Goal: Task Accomplishment & Management: Complete application form

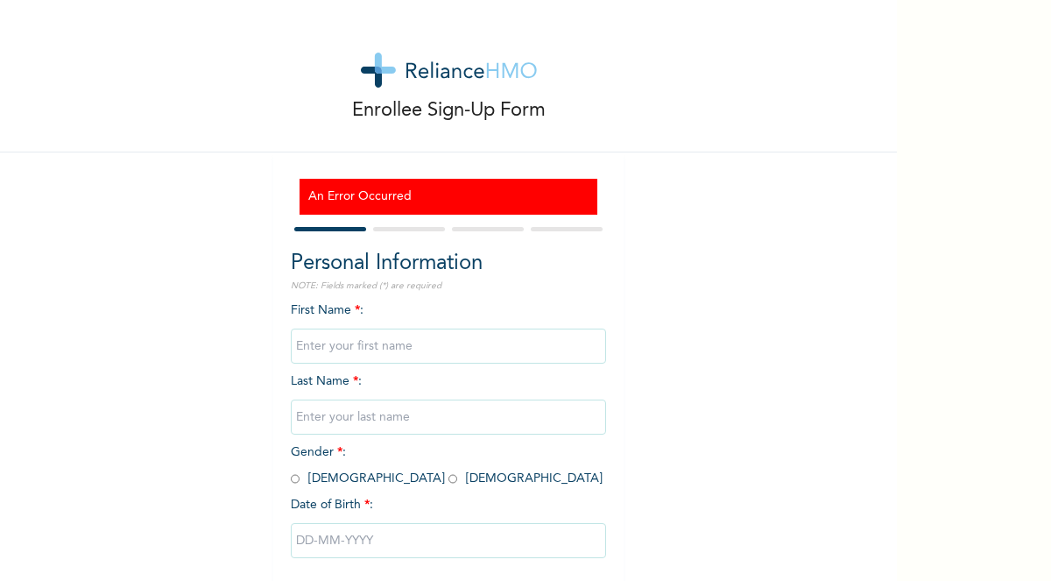
scroll to position [75, 0]
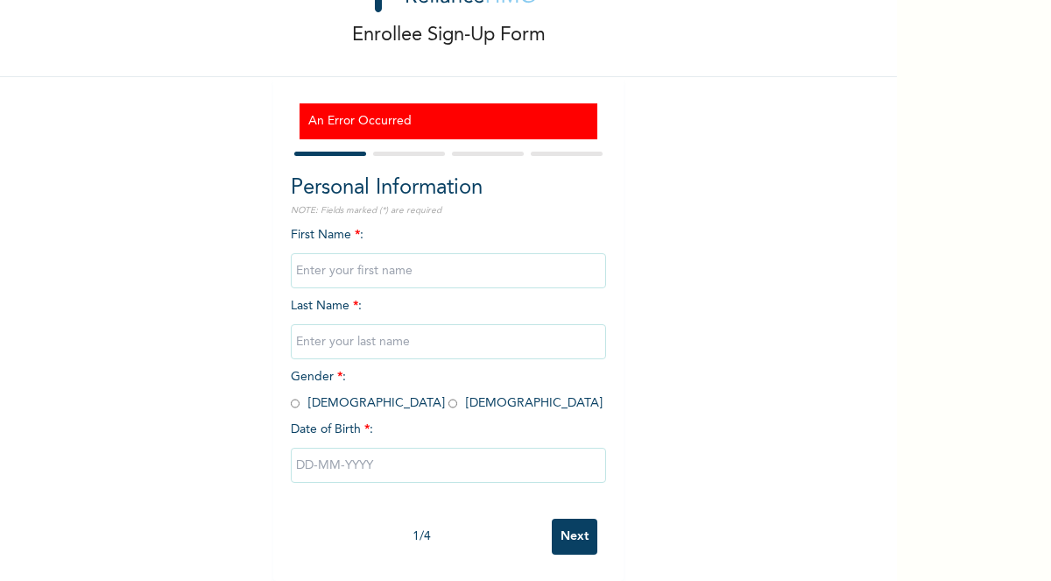
click at [367, 278] on input "text" at bounding box center [448, 270] width 315 height 35
type input "Anjolaoluwa"
click at [398, 351] on input "text" at bounding box center [448, 341] width 315 height 35
type input "Adeyemi"
click at [351, 407] on span "Gender * : Male Female" at bounding box center [447, 389] width 312 height 39
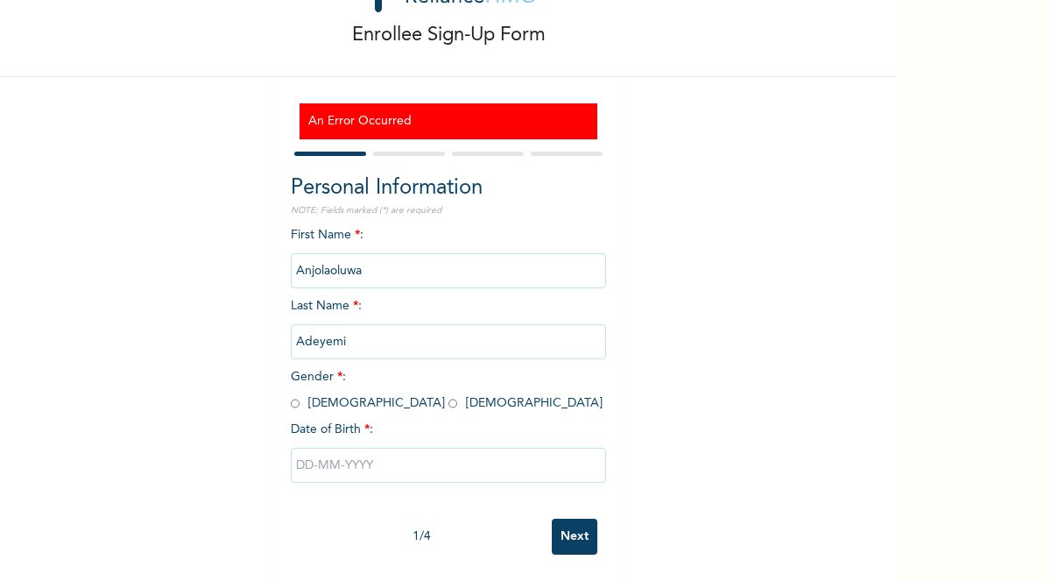
click at [448, 405] on input "radio" at bounding box center [452, 403] width 9 height 17
radio input "true"
click at [335, 458] on input "text" at bounding box center [448, 464] width 315 height 35
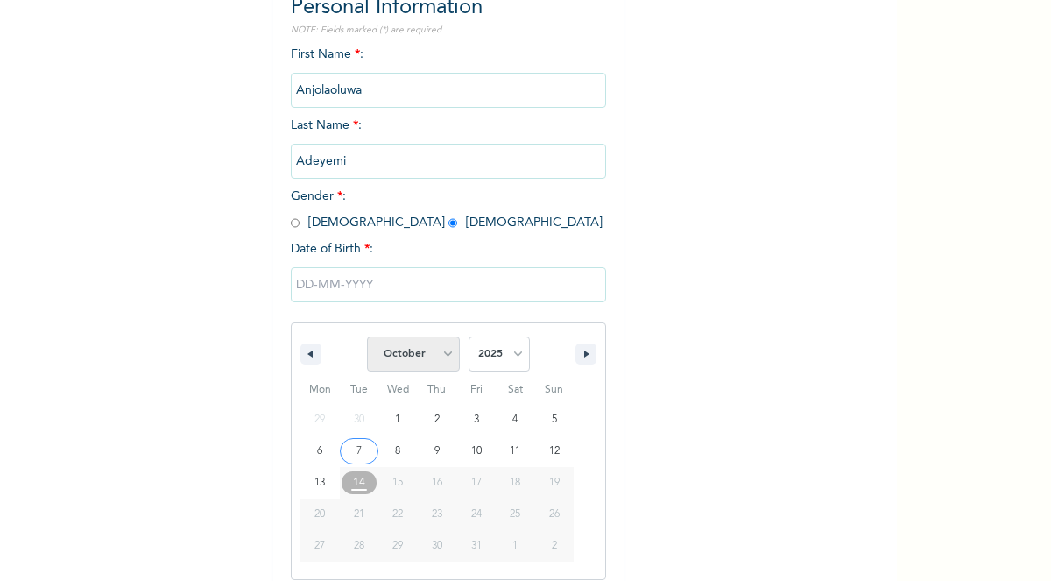
click at [445, 352] on select "January February March April May June July August September October November De…" at bounding box center [413, 353] width 93 height 35
select select "7"
click at [368, 337] on select "January February March April May June July August September October November De…" at bounding box center [413, 353] width 93 height 35
click at [490, 349] on select "2025 2024 2023 2022 2021 2020 2019 2018 2017 2016 2015 2014 2013 2012 2011 2010…" at bounding box center [499, 353] width 61 height 35
select select "2001"
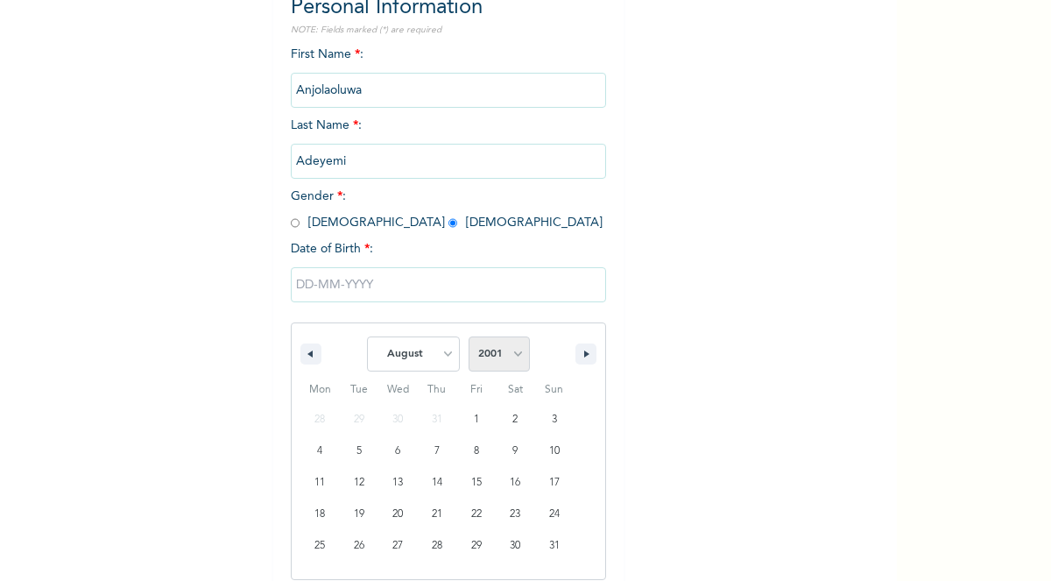
click at [469, 337] on select "2025 2024 2023 2022 2021 2020 2019 2018 2017 2016 2015 2014 2013 2012 2011 2010…" at bounding box center [499, 353] width 61 height 35
type input "[DATE]"
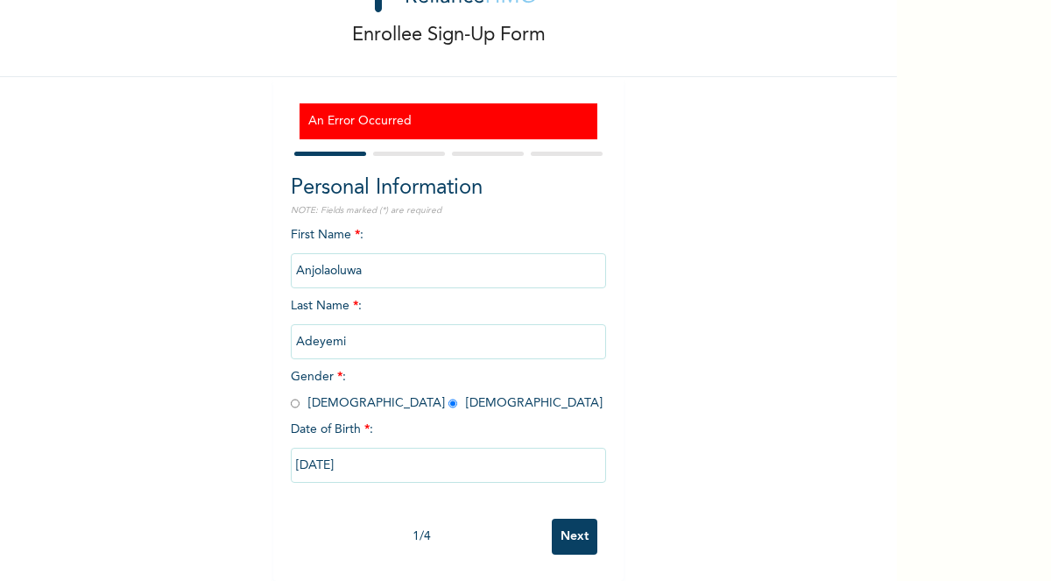
click at [569, 523] on input "Next" at bounding box center [575, 536] width 46 height 36
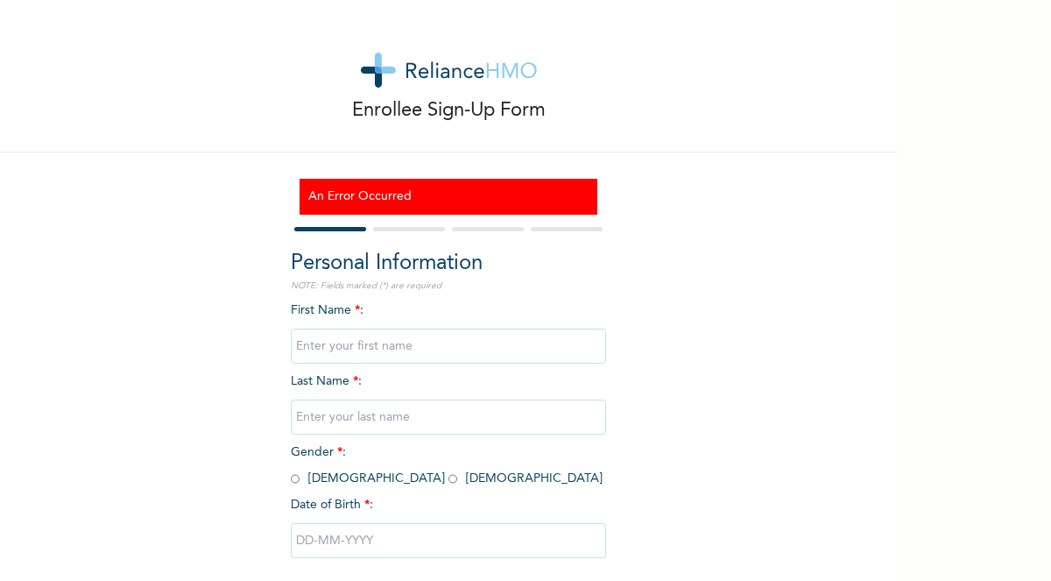
click at [353, 348] on input "text" at bounding box center [448, 345] width 315 height 35
type input "Anjolaoluwa"
click at [378, 412] on input "text" at bounding box center [448, 416] width 315 height 35
type input "Adeyemi"
click at [363, 480] on span "Gender * : Male Female" at bounding box center [447, 465] width 312 height 39
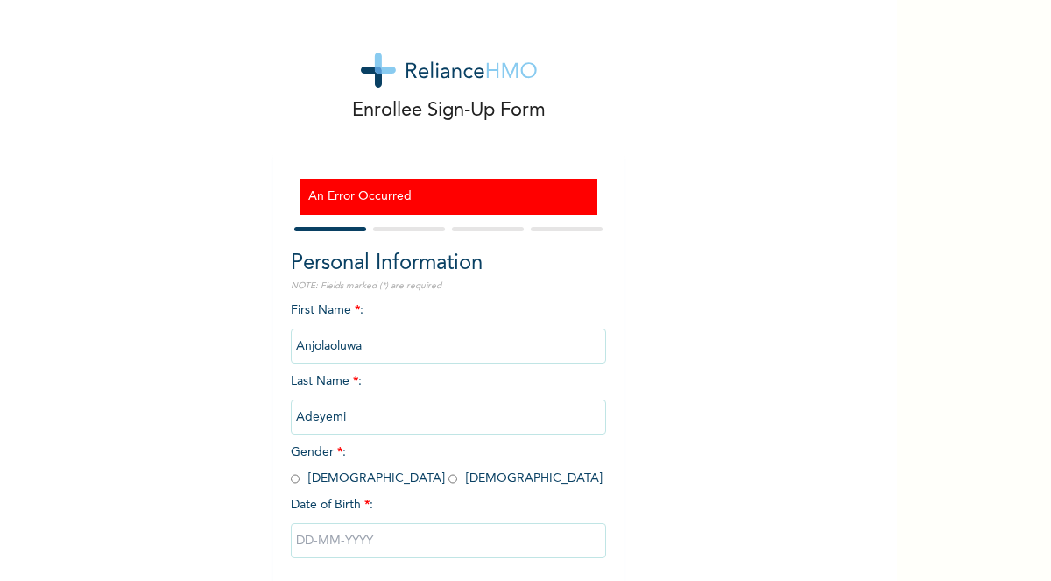
click at [348, 478] on span "Gender * : Male Female" at bounding box center [447, 465] width 312 height 39
click at [448, 477] on input "radio" at bounding box center [452, 478] width 9 height 17
radio input "true"
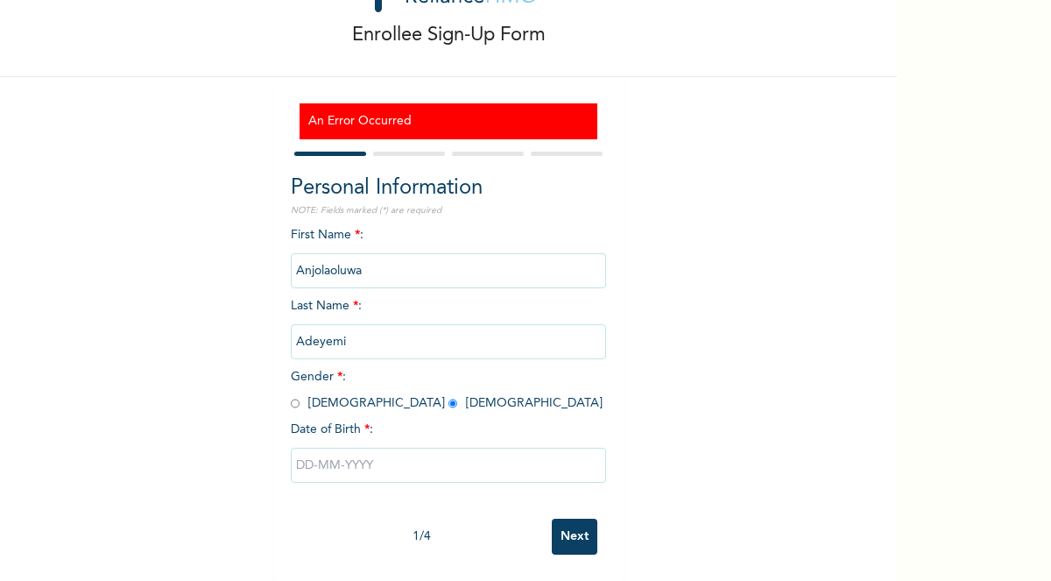
click at [351, 469] on input "text" at bounding box center [448, 464] width 315 height 35
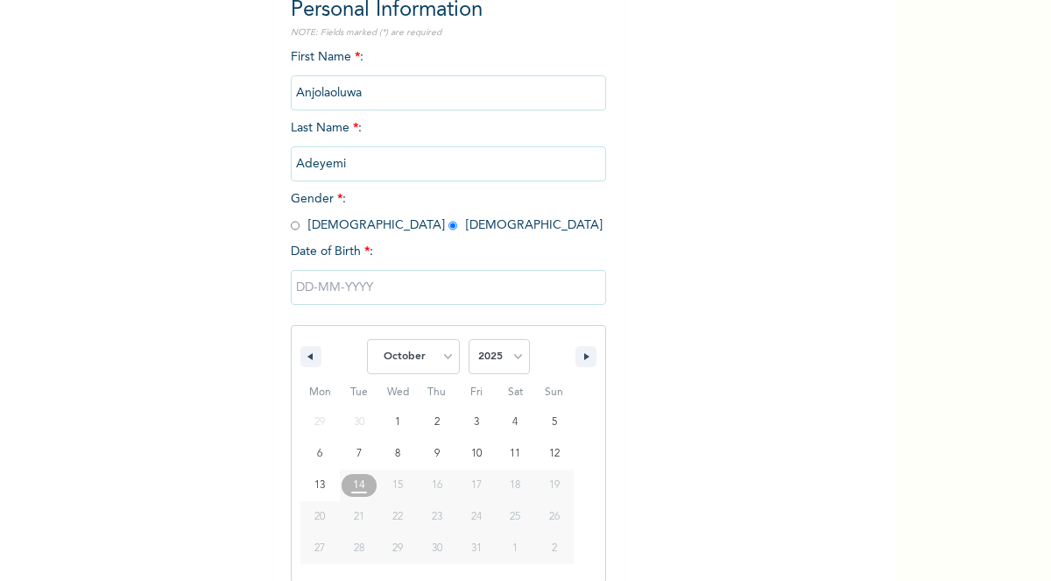
scroll to position [255, 0]
click at [446, 354] on select "January February March April May June July August September October November De…" at bounding box center [413, 354] width 93 height 35
select select "7"
click at [367, 337] on select "January February March April May June July August September October November De…" at bounding box center [413, 354] width 93 height 35
click at [501, 347] on select "2025 2024 2023 2022 2021 2020 2019 2018 2017 2016 2015 2014 2013 2012 2011 2010…" at bounding box center [499, 354] width 61 height 35
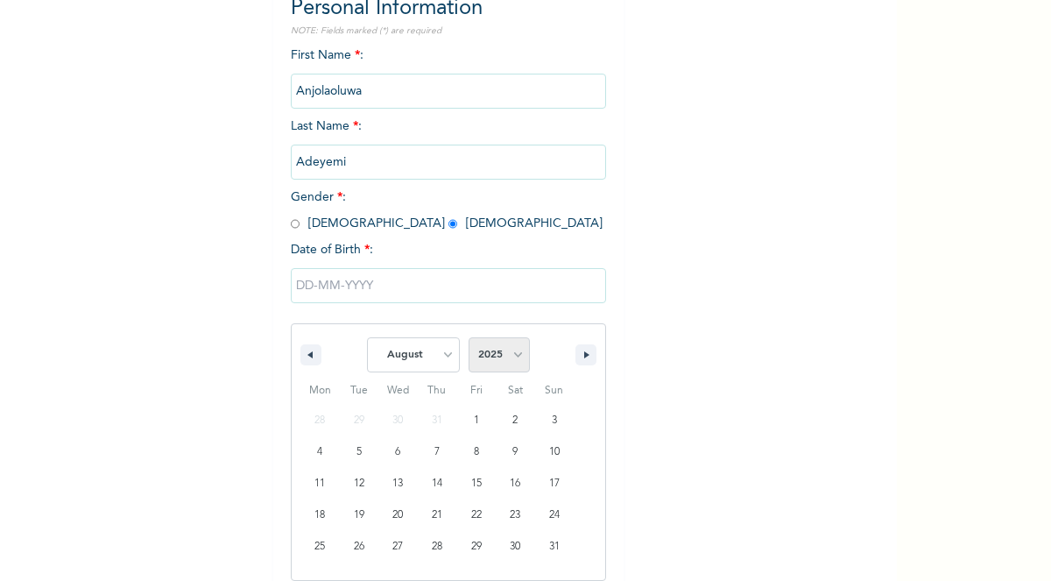
select select "2001"
click at [469, 337] on select "2025 2024 2023 2022 2021 2020 2019 2018 2017 2016 2015 2014 2013 2012 2011 2010…" at bounding box center [499, 354] width 61 height 35
type input "[DATE]"
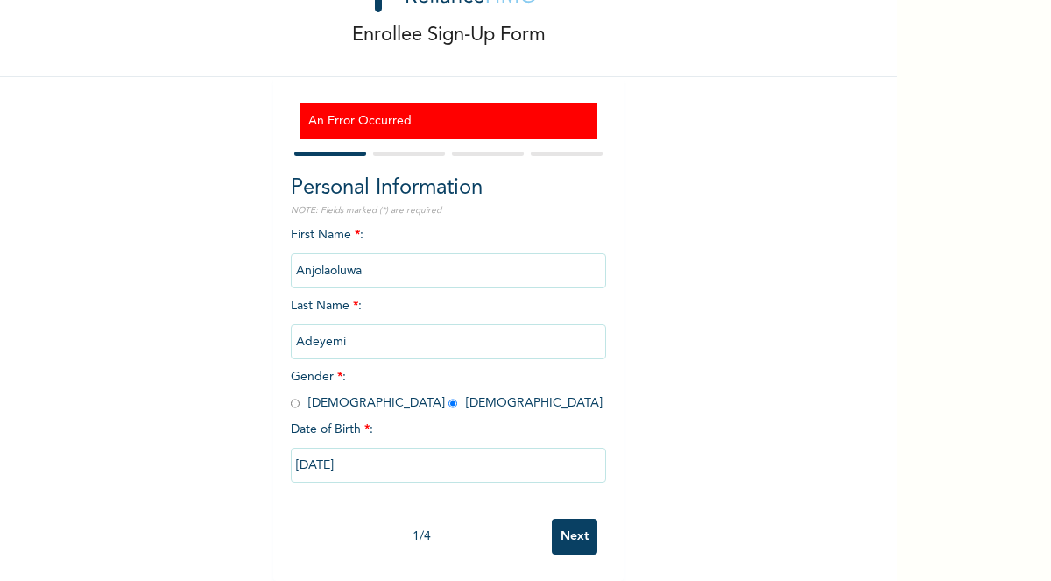
scroll to position [75, 0]
click at [567, 530] on input "Next" at bounding box center [575, 536] width 46 height 36
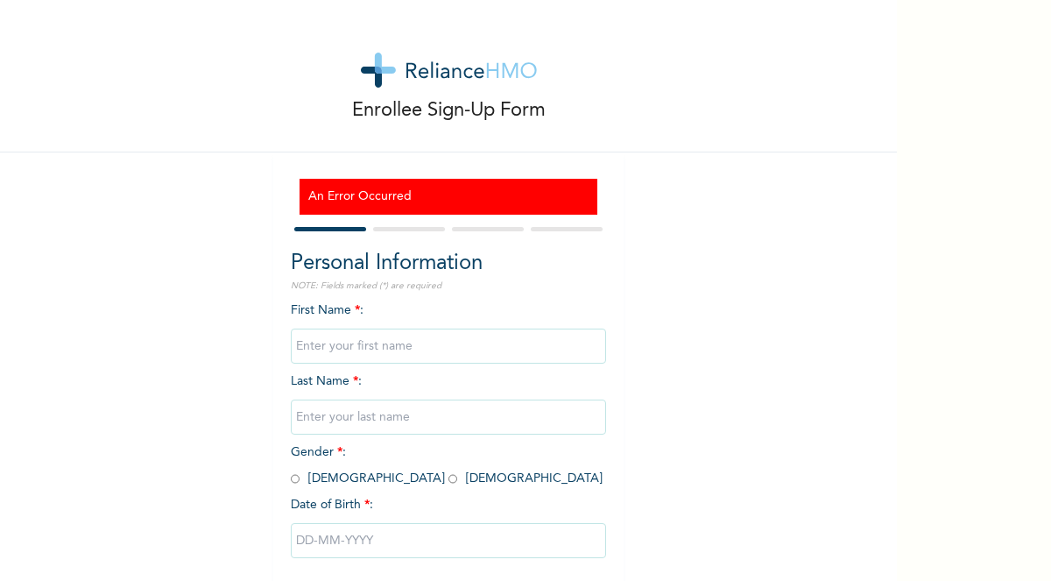
click at [370, 343] on input "text" at bounding box center [448, 345] width 315 height 35
type input "Anjolaoluwa"
click at [394, 423] on input "text" at bounding box center [448, 416] width 315 height 35
type input "Adeyemi"
click at [448, 481] on input "radio" at bounding box center [452, 478] width 9 height 17
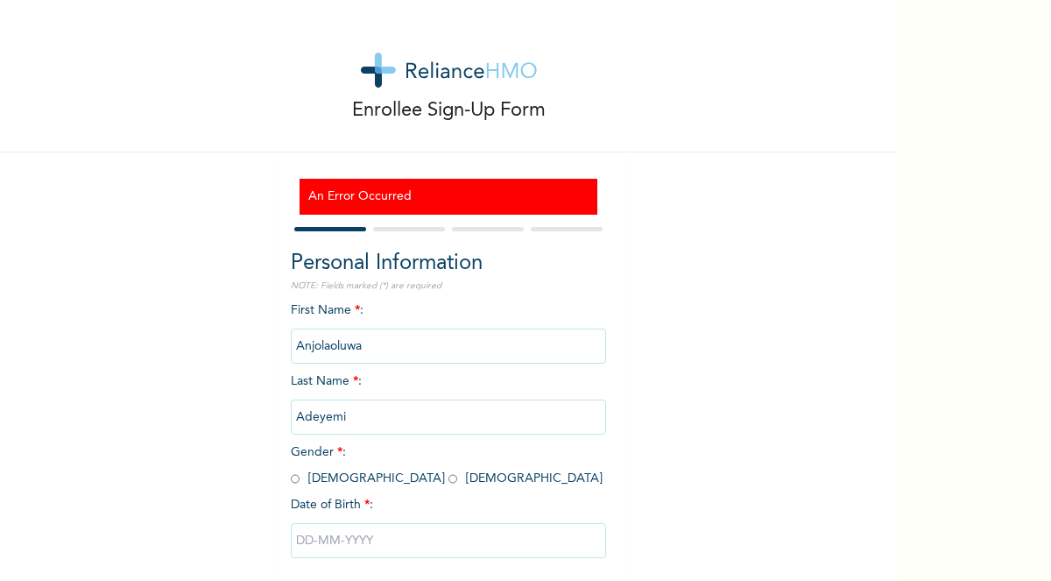
radio input "true"
click at [346, 532] on input "text" at bounding box center [448, 540] width 315 height 35
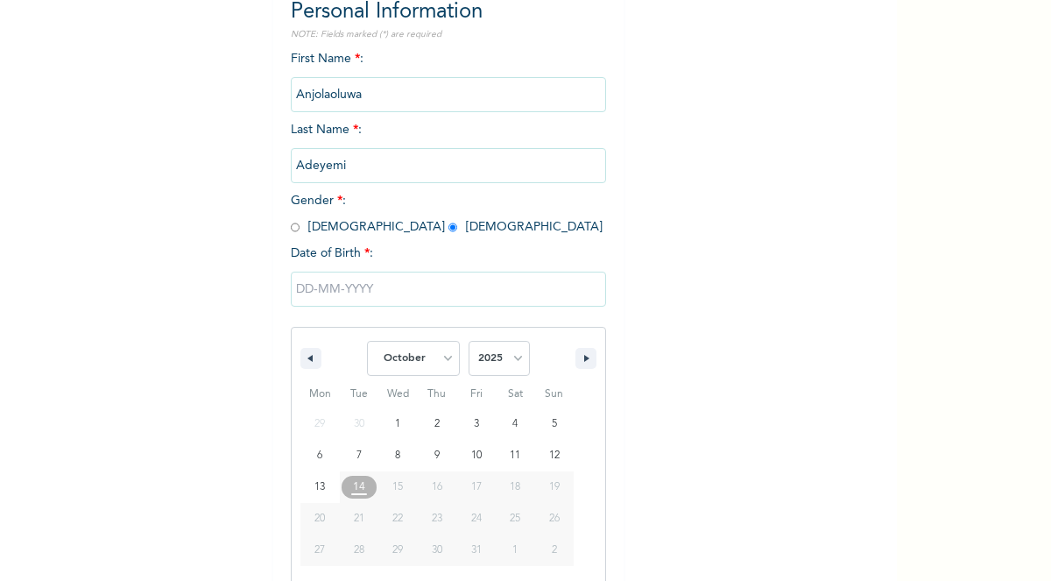
scroll to position [255, 0]
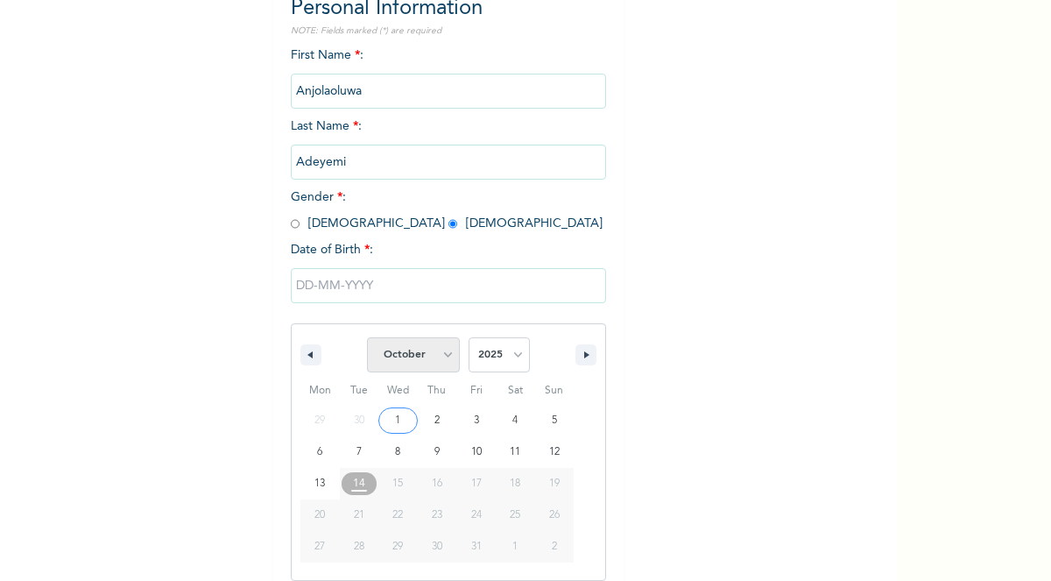
click at [431, 352] on select "January February March April May June July August September October November De…" at bounding box center [413, 354] width 93 height 35
select select "7"
click at [367, 337] on select "January February March April May June July August September October November De…" at bounding box center [413, 354] width 93 height 35
click at [484, 350] on select "2025 2024 2023 2022 2021 2020 2019 2018 2017 2016 2015 2014 2013 2012 2011 2010…" at bounding box center [499, 354] width 61 height 35
select select "2001"
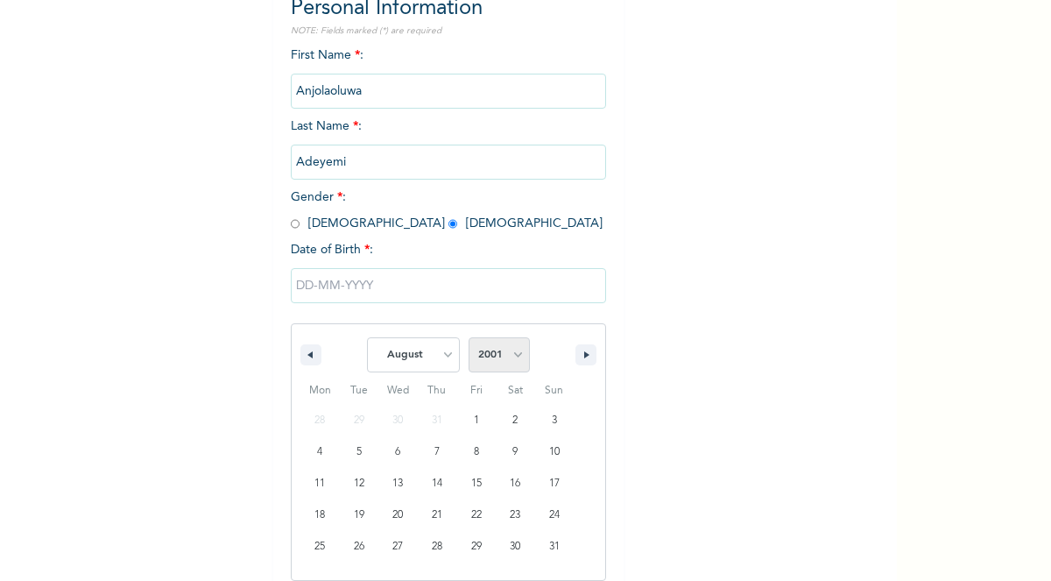
click at [469, 337] on select "2025 2024 2023 2022 2021 2020 2019 2018 2017 2016 2015 2014 2013 2012 2011 2010…" at bounding box center [499, 354] width 61 height 35
type input "08/20/2001"
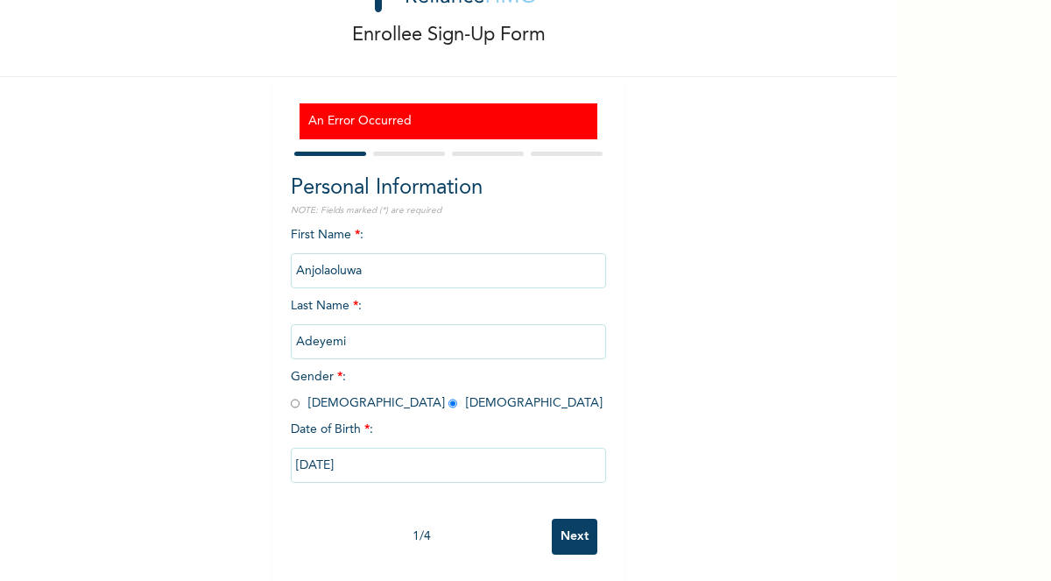
scroll to position [75, 0]
click at [560, 529] on input "Next" at bounding box center [575, 536] width 46 height 36
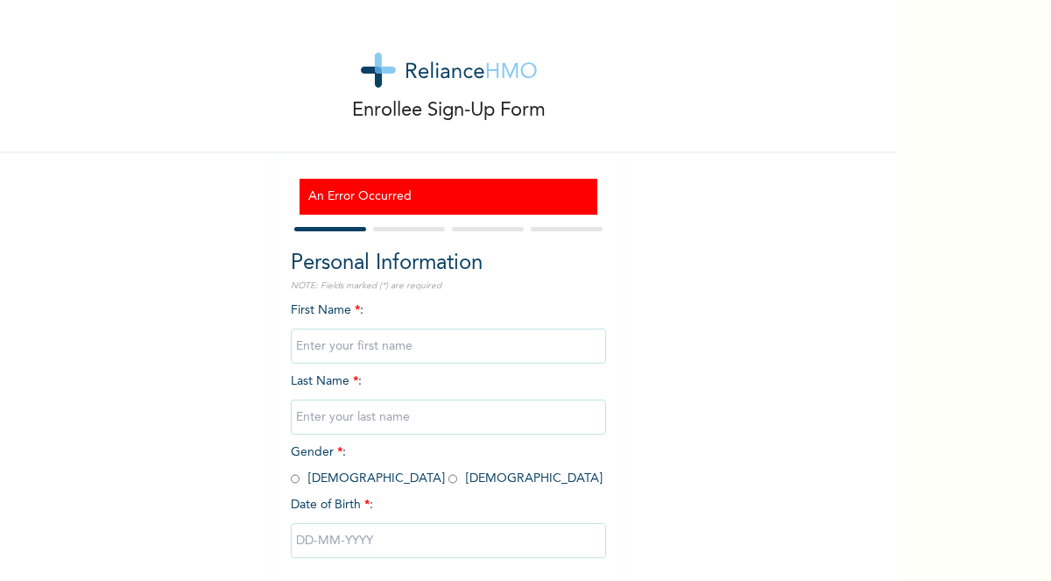
click at [302, 352] on input "text" at bounding box center [448, 345] width 315 height 35
type input "Anjolaoluwa"
click at [411, 427] on input "text" at bounding box center [448, 416] width 315 height 35
type input "Adeyemi"
click at [335, 353] on input "text" at bounding box center [448, 345] width 315 height 35
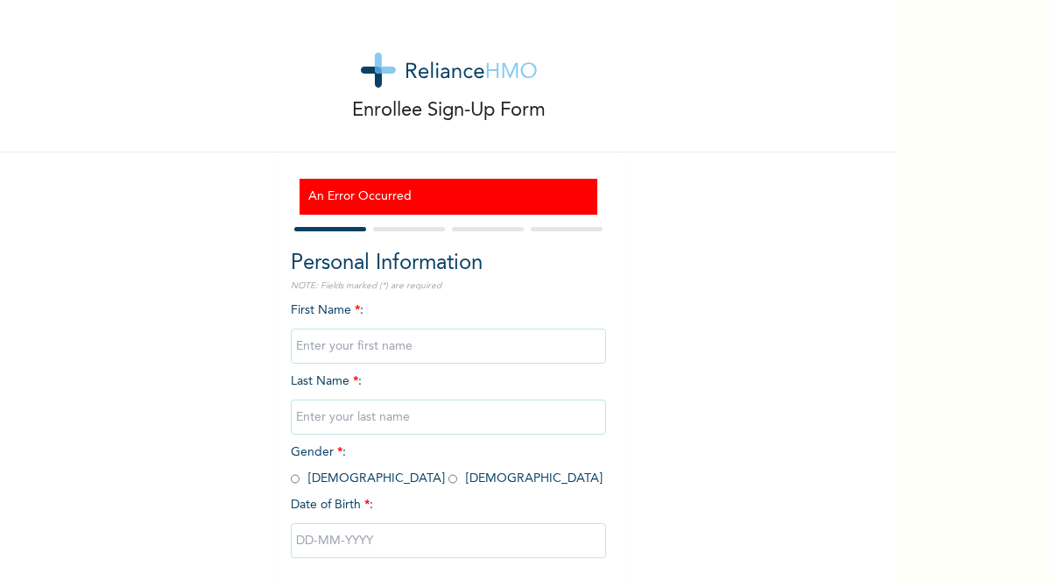
type input "Anjolaoluwa"
click at [390, 420] on input "text" at bounding box center [448, 416] width 315 height 35
type input "Adeyemi"
click at [448, 480] on input "radio" at bounding box center [452, 478] width 9 height 17
radio input "true"
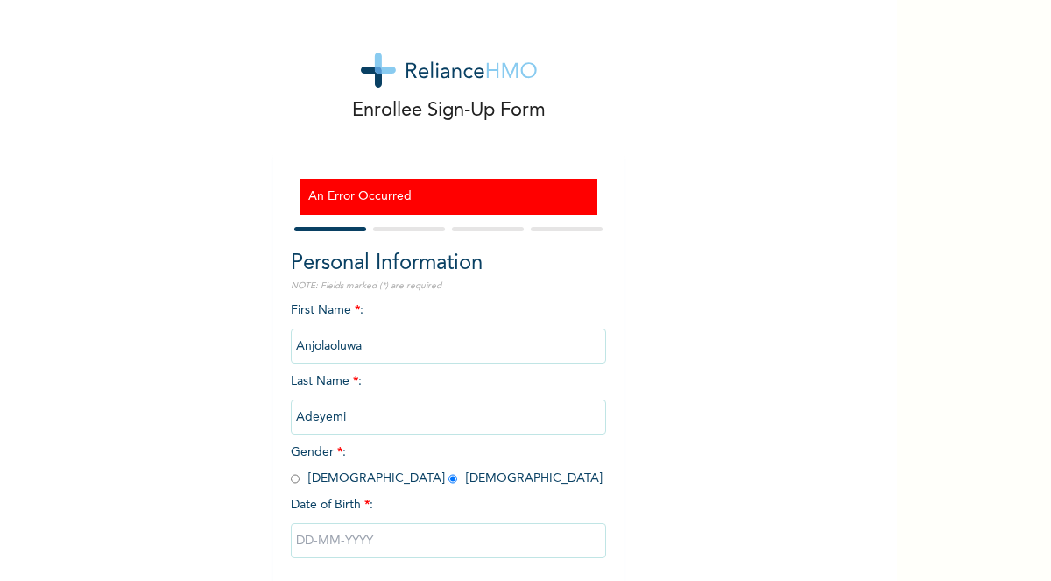
click at [343, 532] on input "text" at bounding box center [448, 540] width 315 height 35
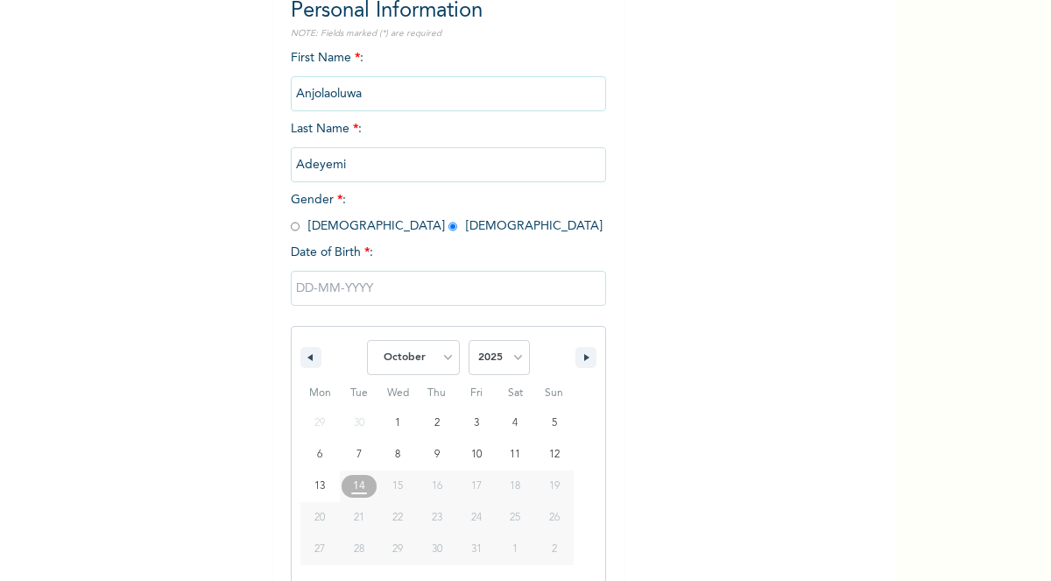
scroll to position [256, 0]
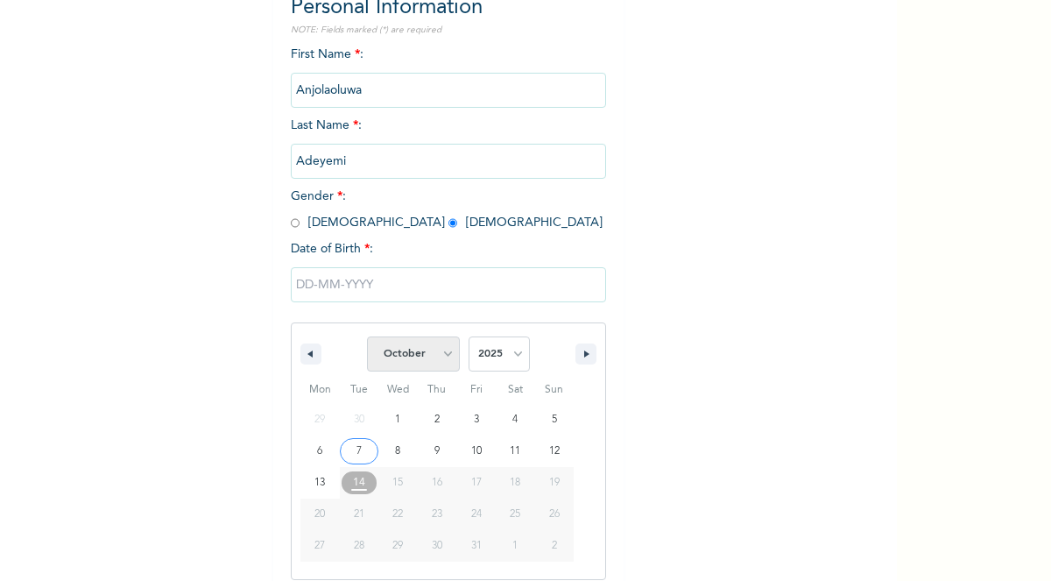
click at [401, 358] on select "January February March April May June July August September October November De…" at bounding box center [413, 353] width 93 height 35
select select "7"
click at [368, 337] on select "January February March April May June July August September October November De…" at bounding box center [413, 353] width 93 height 35
type input "08/20/2025"
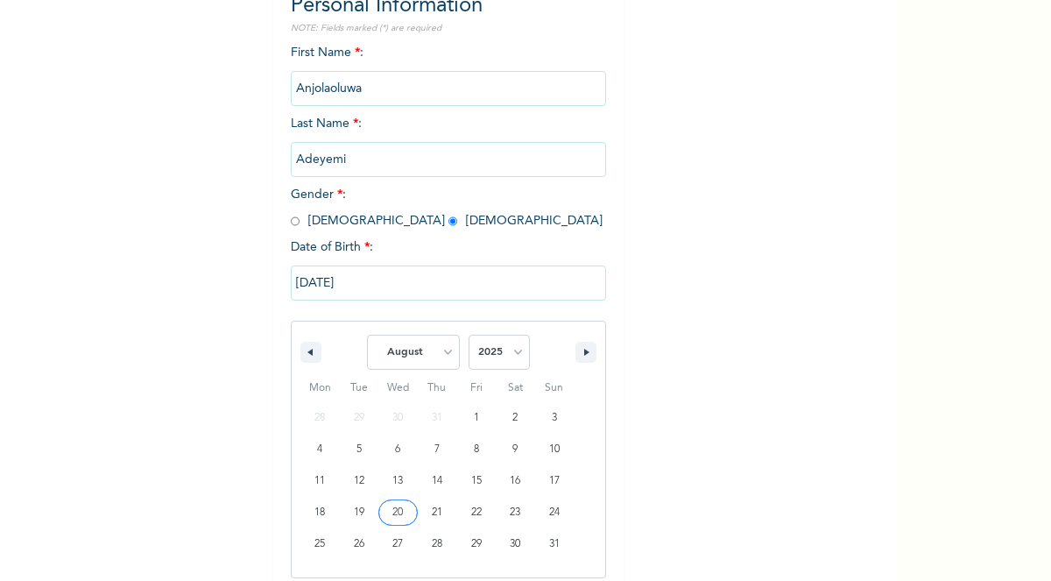
scroll to position [75, 0]
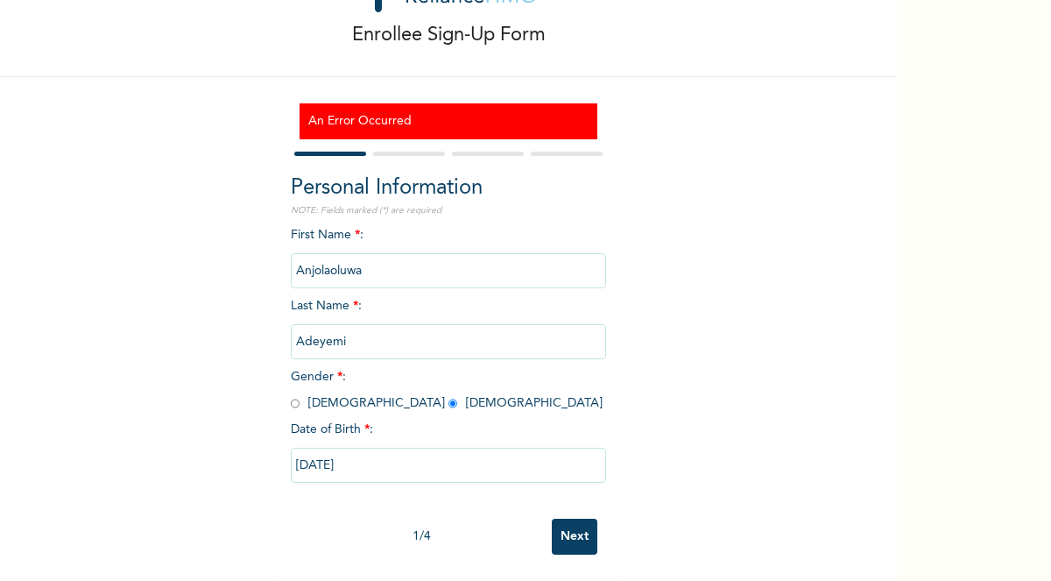
click at [419, 465] on input "08/20/2025" at bounding box center [448, 464] width 315 height 35
select select "7"
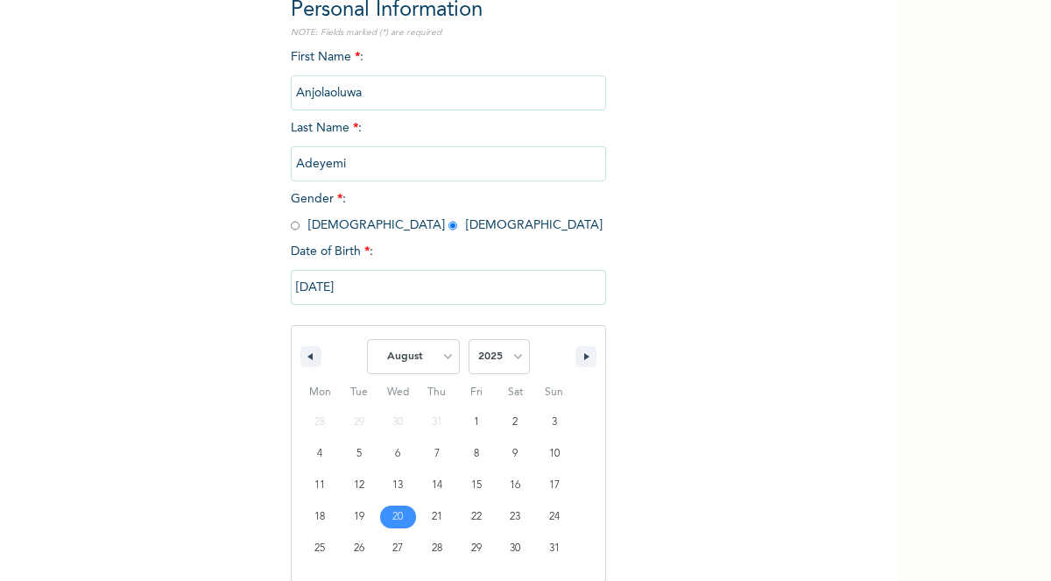
scroll to position [255, 0]
click at [518, 355] on select "2025 2024 2023 2022 2021 2020 2019 2018 2017 2016 2015 2014 2013 2012 2011 2010…" at bounding box center [499, 354] width 61 height 35
select select "2001"
click at [469, 337] on select "2025 2024 2023 2022 2021 2020 2019 2018 2017 2016 2015 2014 2013 2012 2011 2010…" at bounding box center [499, 354] width 61 height 35
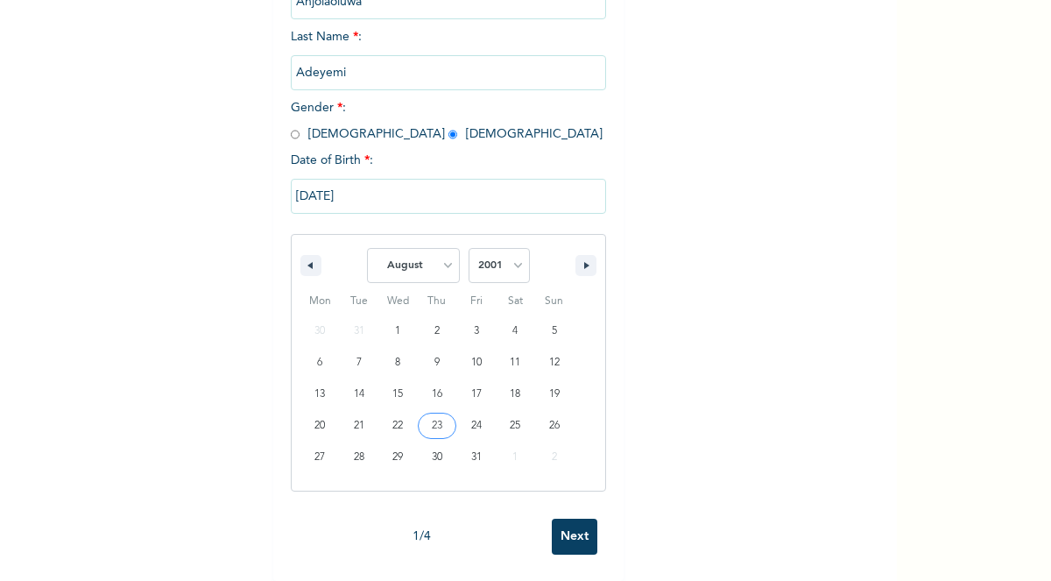
scroll to position [75, 0]
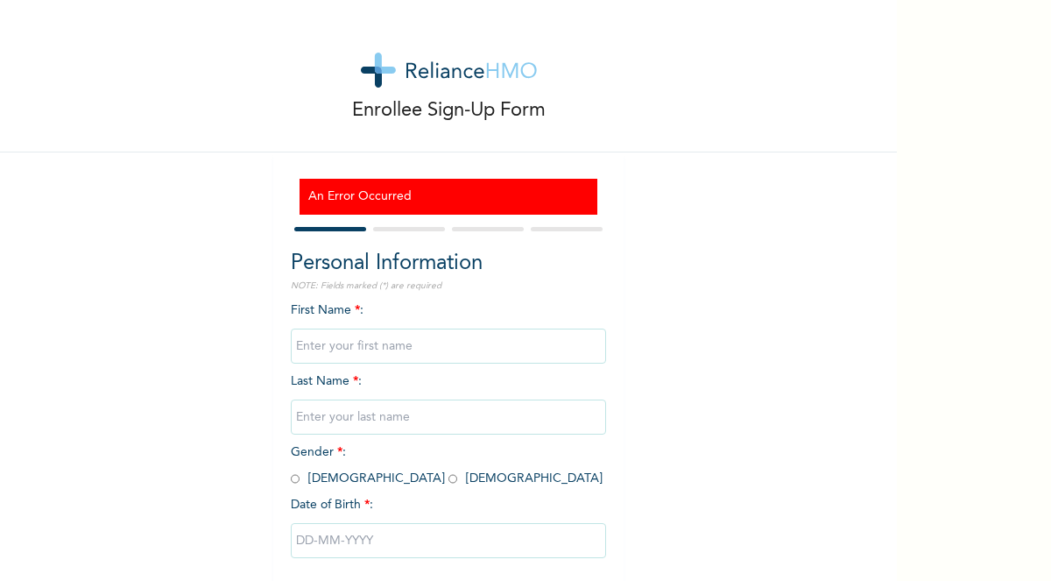
drag, startPoint x: 369, startPoint y: 348, endPoint x: 377, endPoint y: 343, distance: 9.8
click at [377, 343] on input "text" at bounding box center [448, 345] width 315 height 35
type input "Anjolaoluwa"
click at [336, 421] on input "text" at bounding box center [448, 416] width 315 height 35
type input "Adeyemi"
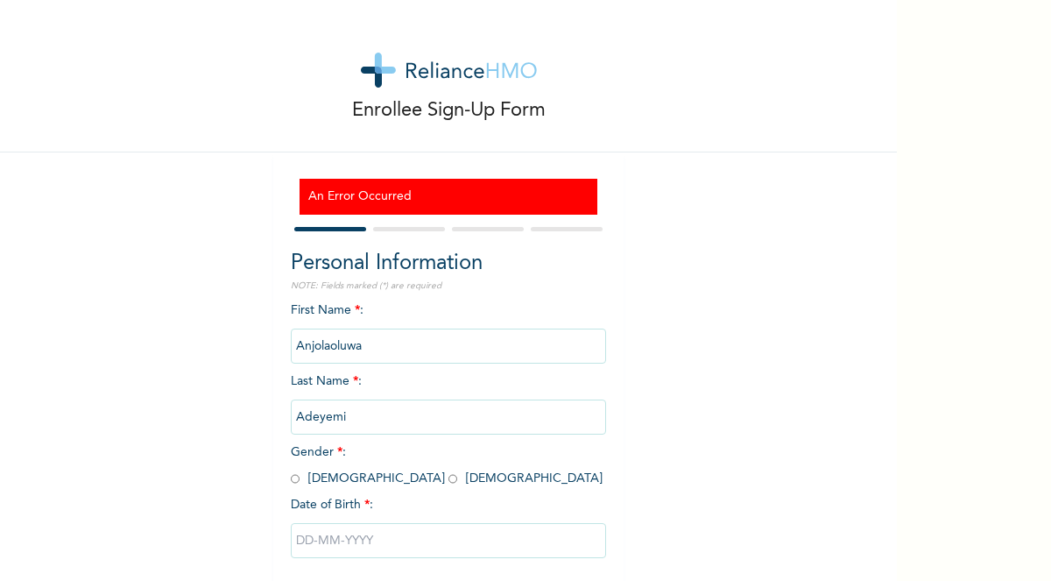
click at [448, 478] on input "radio" at bounding box center [452, 478] width 9 height 17
radio input "true"
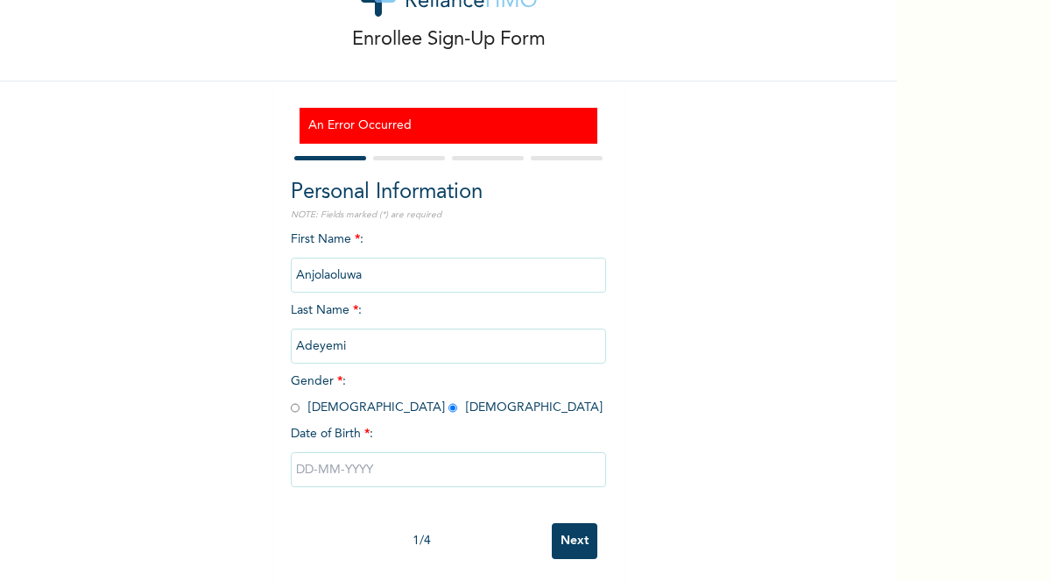
scroll to position [75, 0]
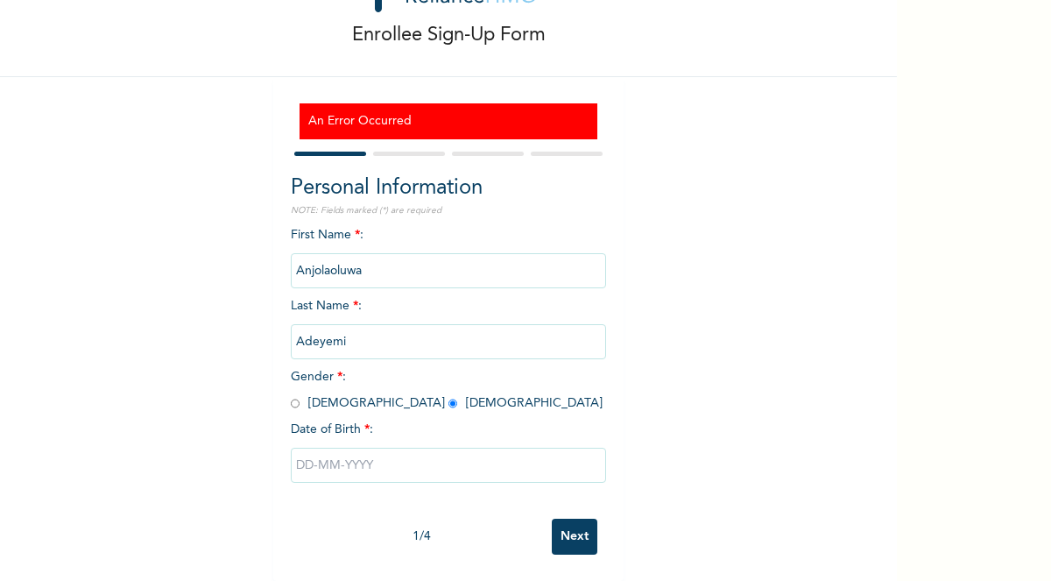
click at [370, 472] on input "text" at bounding box center [448, 464] width 315 height 35
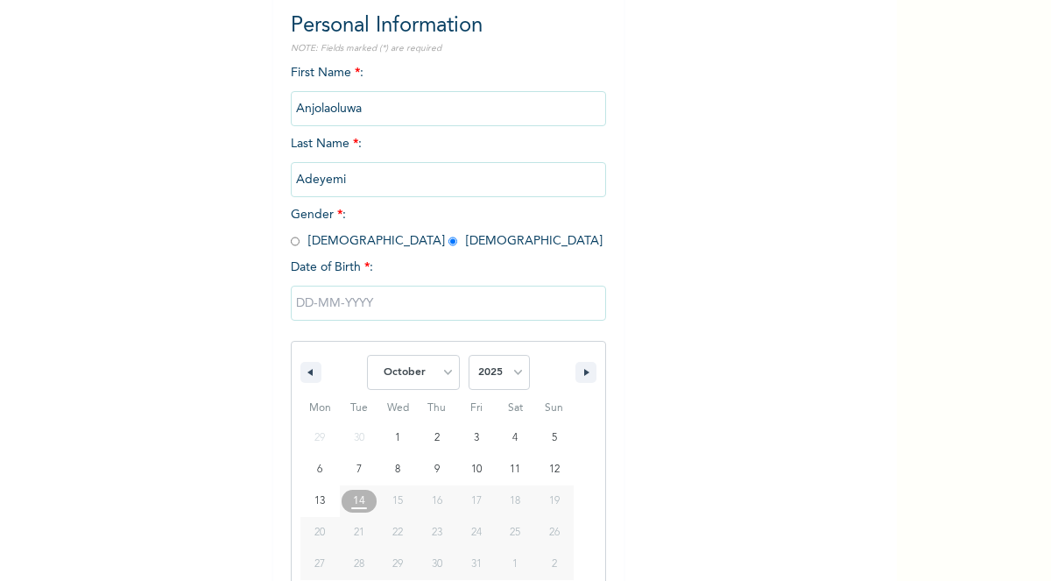
scroll to position [255, 0]
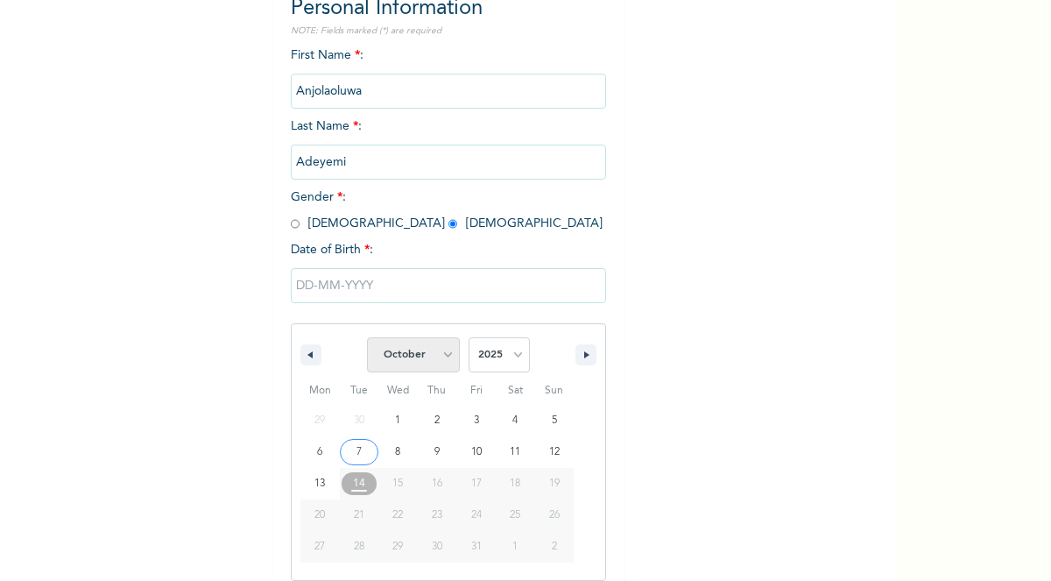
click at [437, 356] on select "January February March April May June July August September October November De…" at bounding box center [413, 354] width 93 height 35
select select "7"
click at [367, 337] on select "January February March April May June July August September October November De…" at bounding box center [413, 354] width 93 height 35
click at [493, 356] on select "2025 2024 2023 2022 2021 2020 2019 2018 2017 2016 2015 2014 2013 2012 2011 2010…" at bounding box center [499, 354] width 61 height 35
select select "2001"
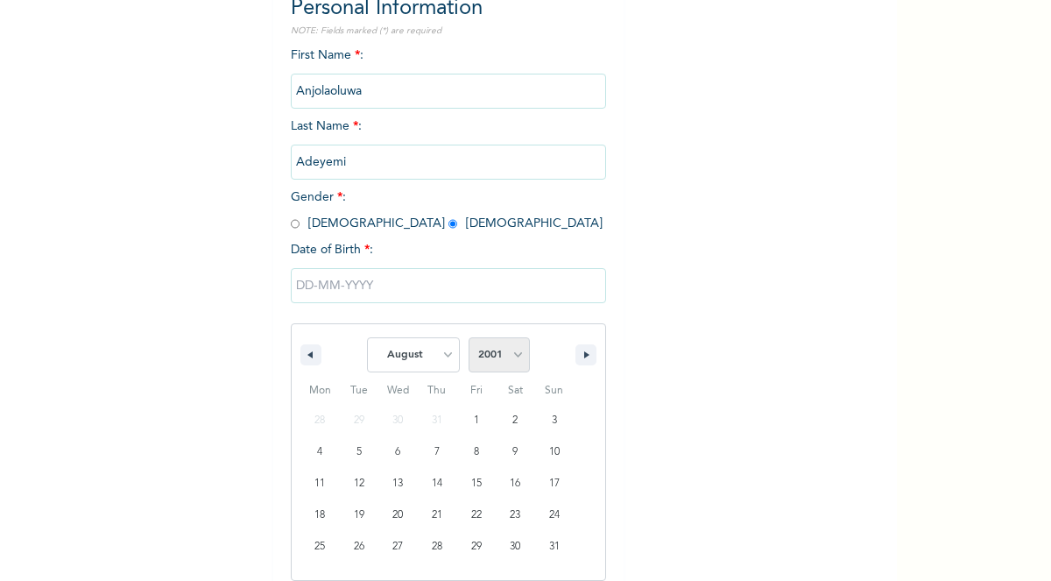
click at [469, 337] on select "2025 2024 2023 2022 2021 2020 2019 2018 2017 2016 2015 2014 2013 2012 2011 2010…" at bounding box center [499, 354] width 61 height 35
type input "[DATE]"
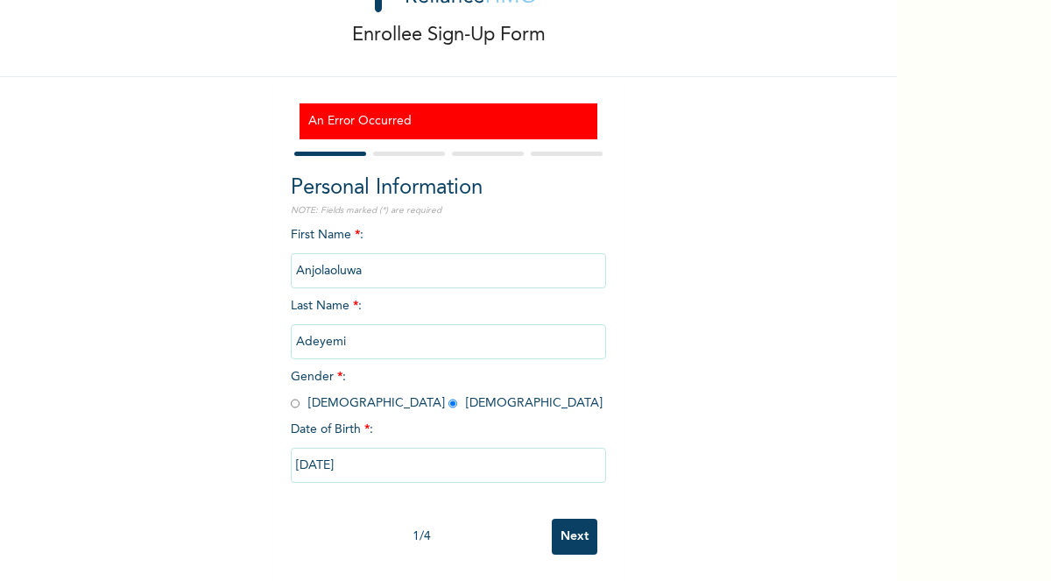
scroll to position [75, 0]
click at [584, 536] on input "Next" at bounding box center [575, 536] width 46 height 36
